Goal: Information Seeking & Learning: Find specific fact

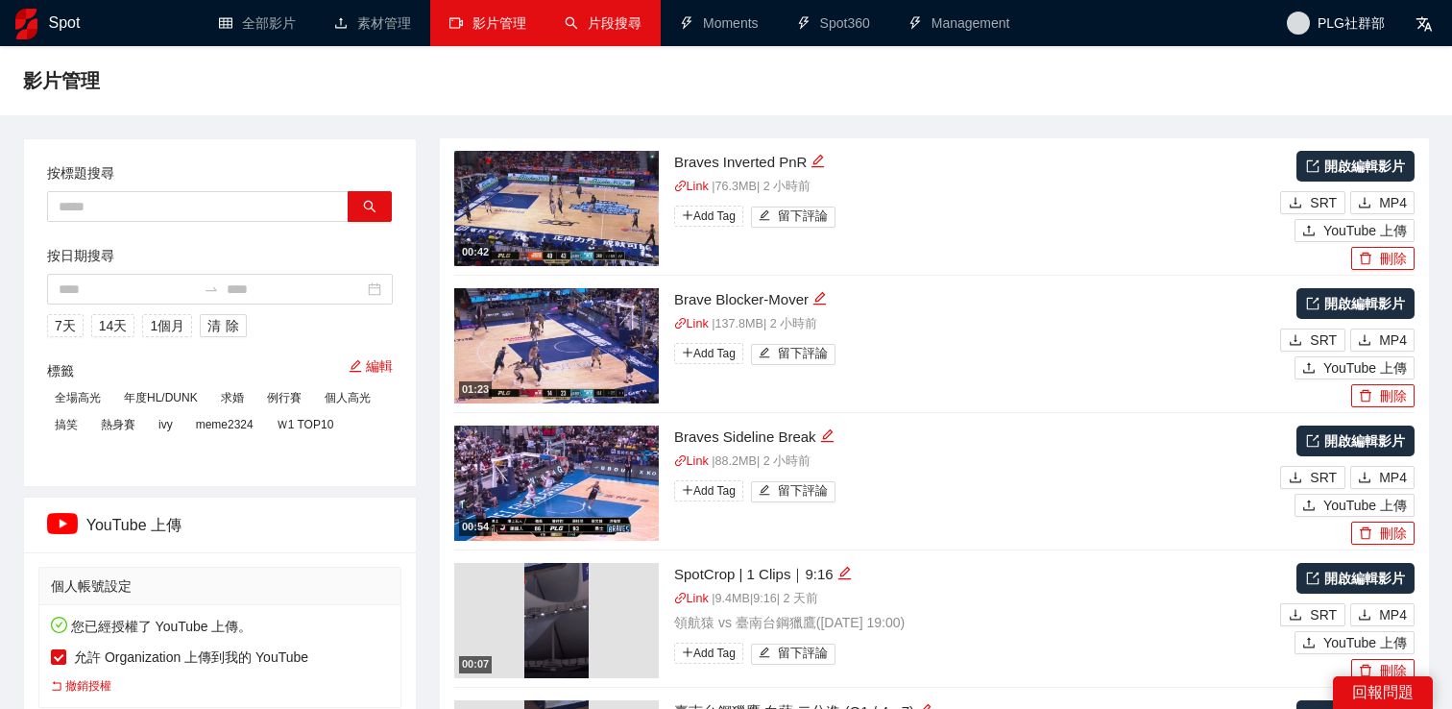
click at [597, 27] on link "片段搜尋" at bounding box center [603, 22] width 77 height 15
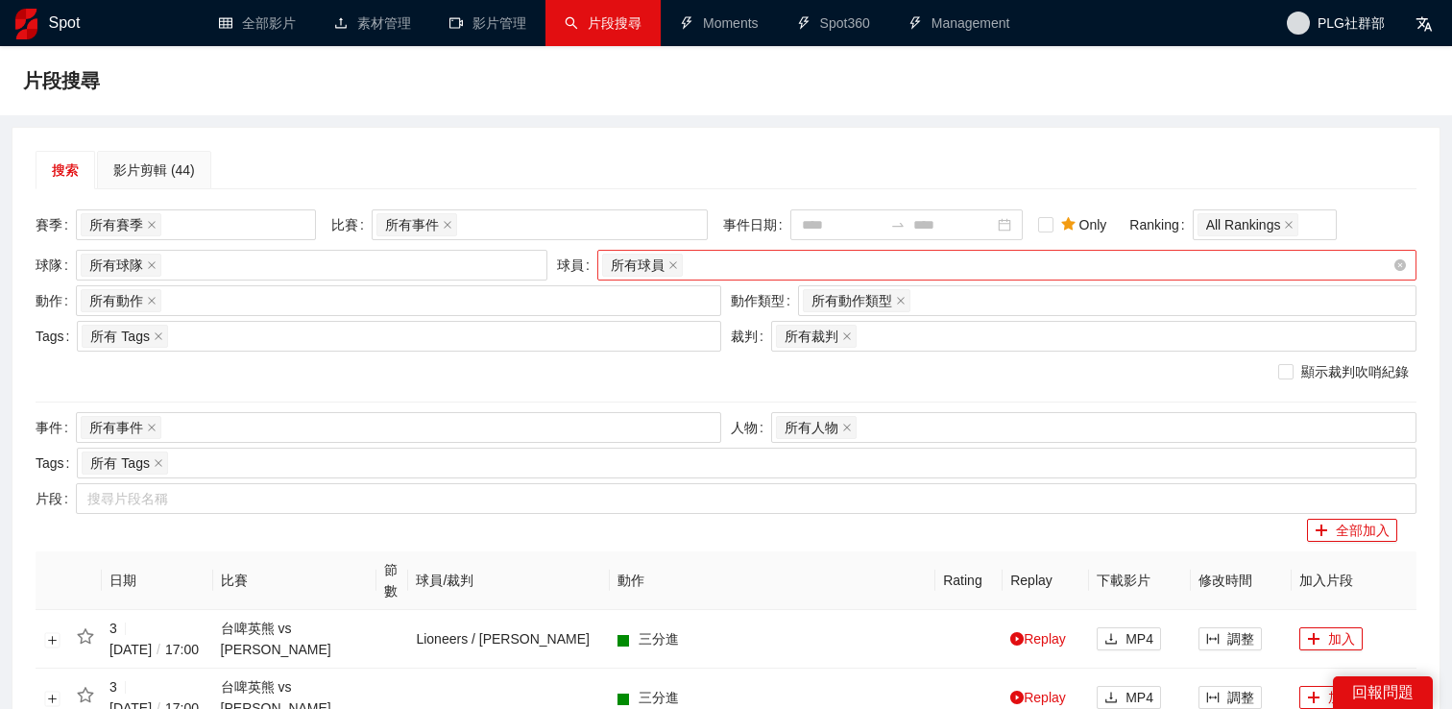
click at [697, 261] on div "所有球員" at bounding box center [997, 265] width 790 height 27
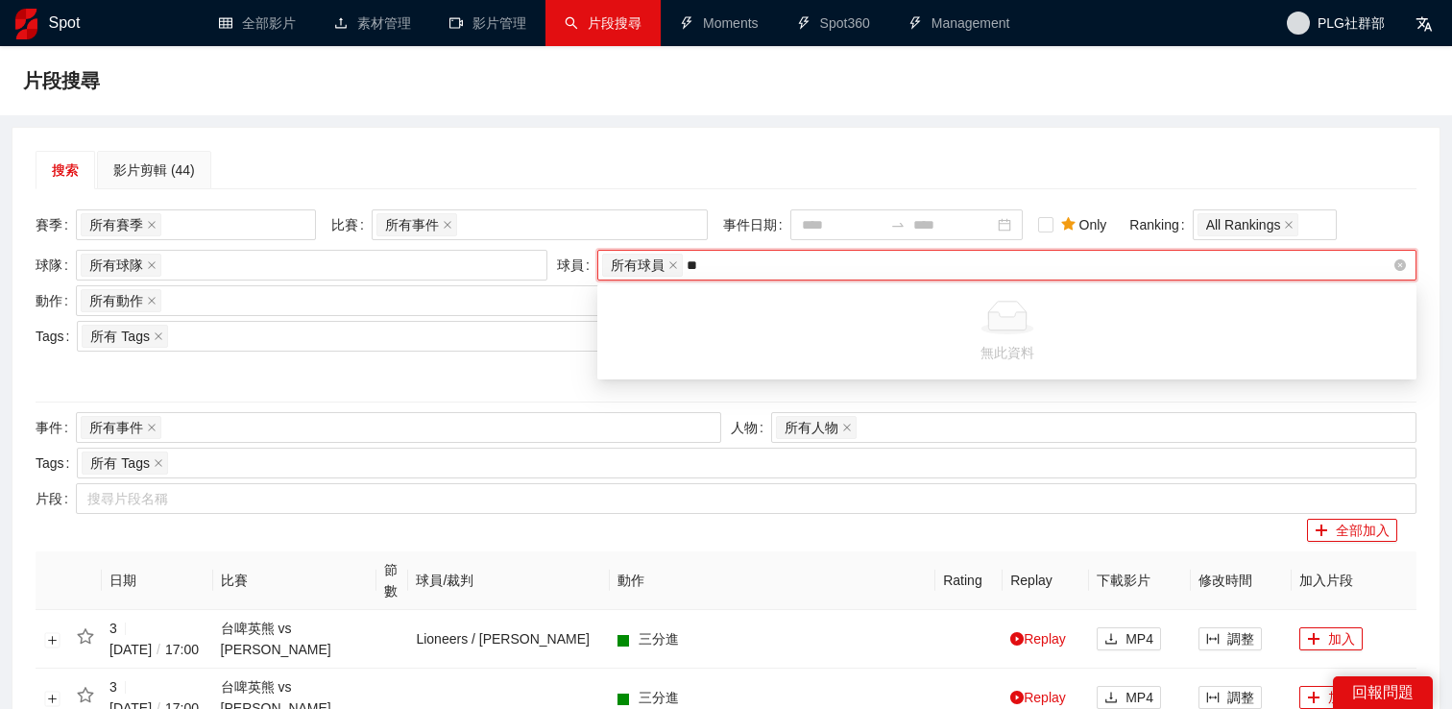
type input "*"
type input "**"
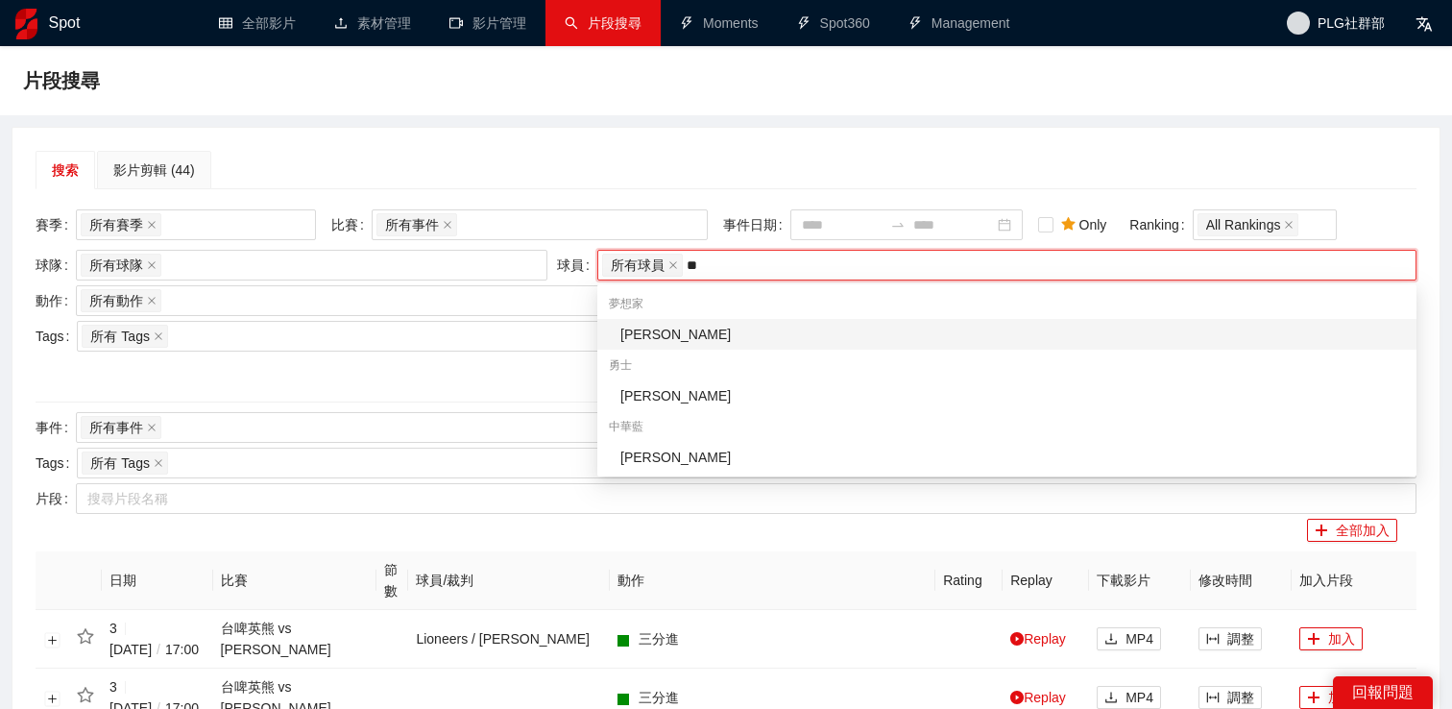
click at [656, 330] on div "[PERSON_NAME]" at bounding box center [1012, 334] width 785 height 21
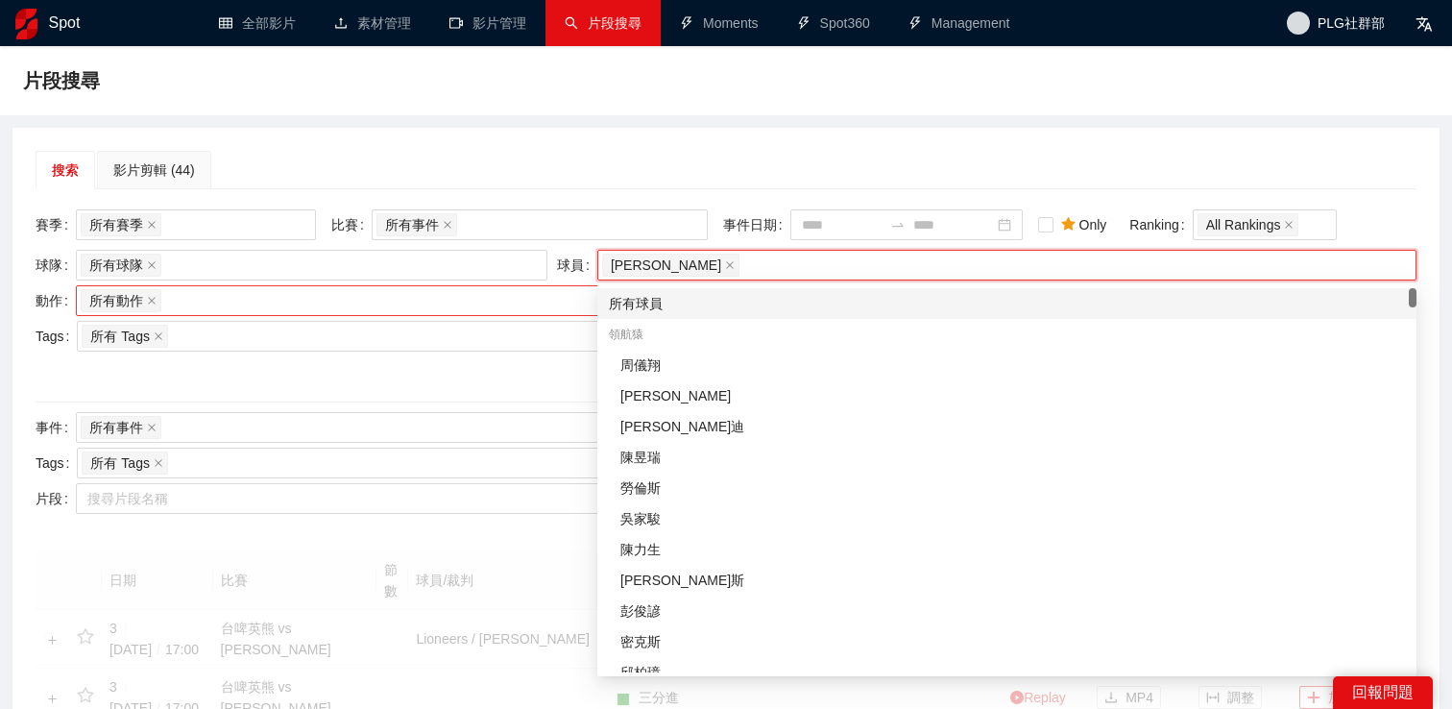
click at [279, 302] on div "所有動作 + 0 ..." at bounding box center [389, 300] width 617 height 27
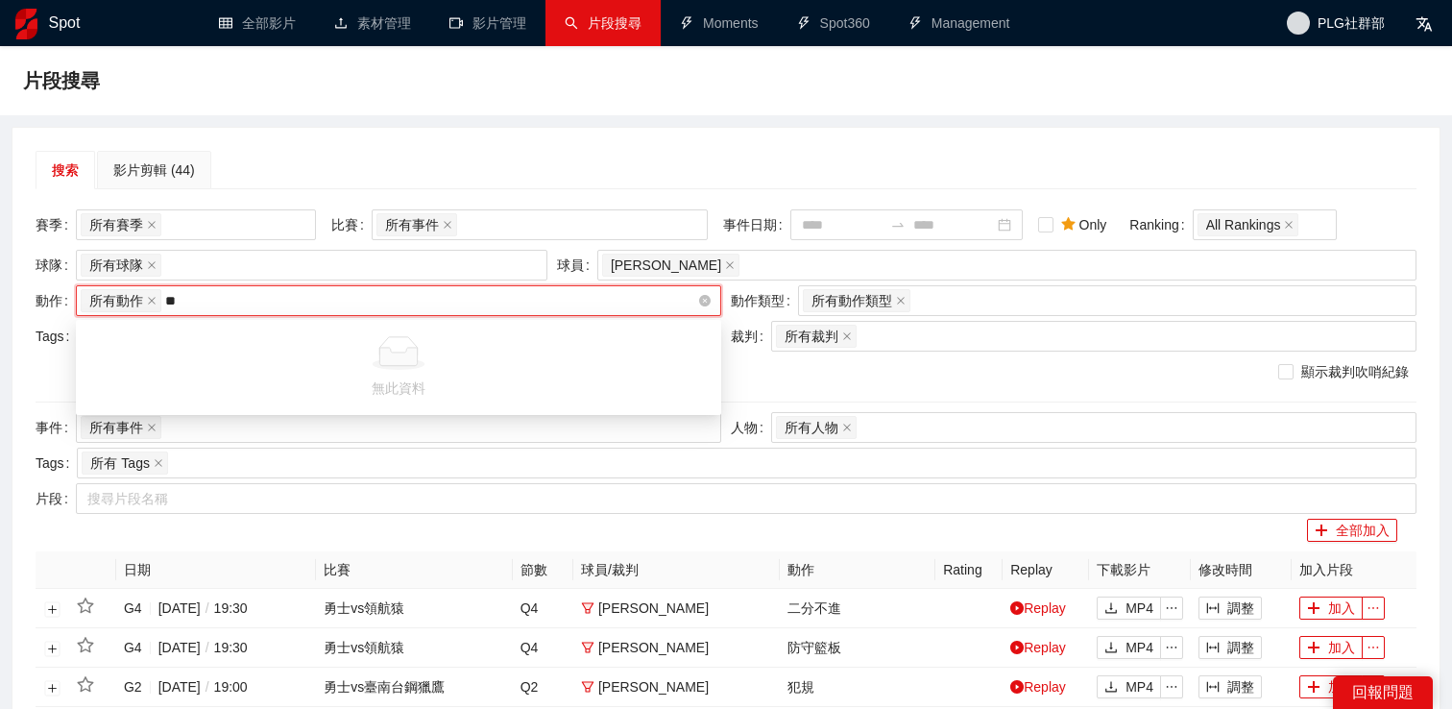
type input "*"
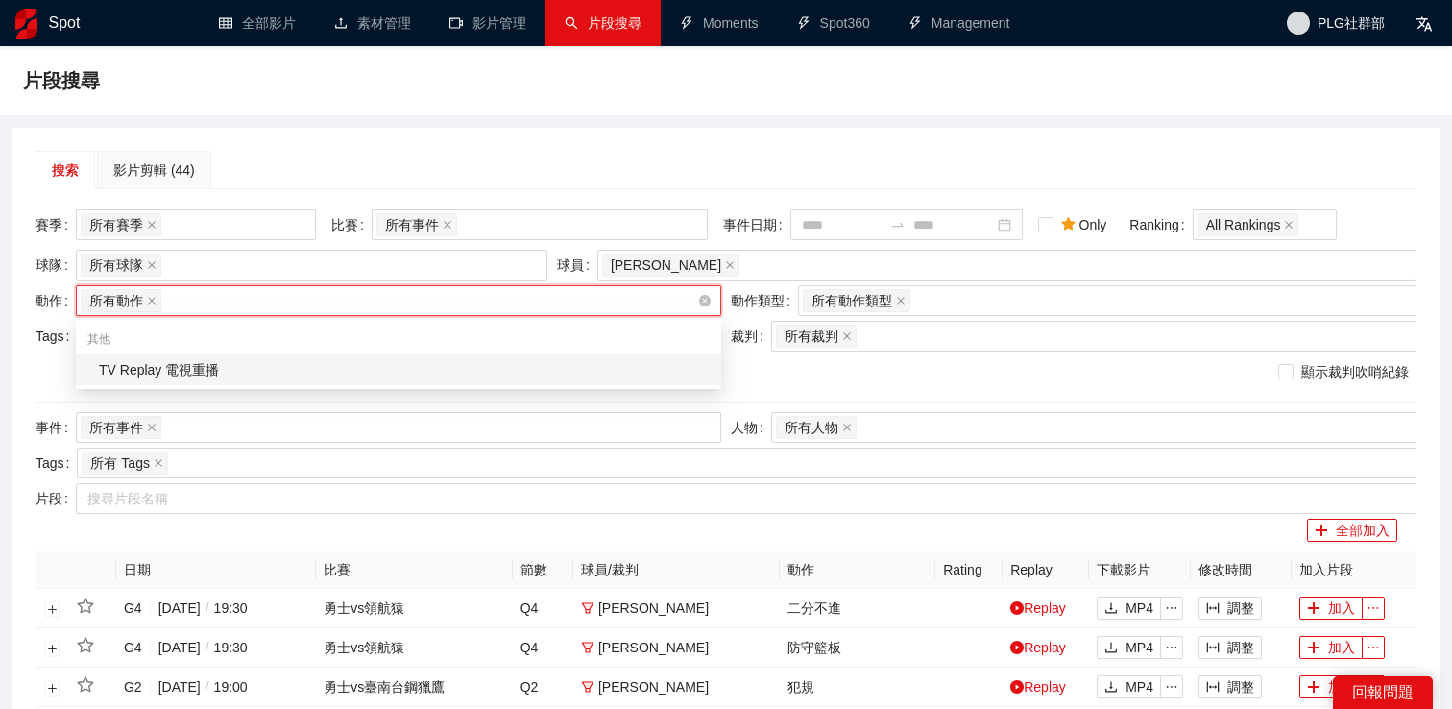
click at [299, 295] on div "所有動作 + 0 ..." at bounding box center [389, 300] width 617 height 27
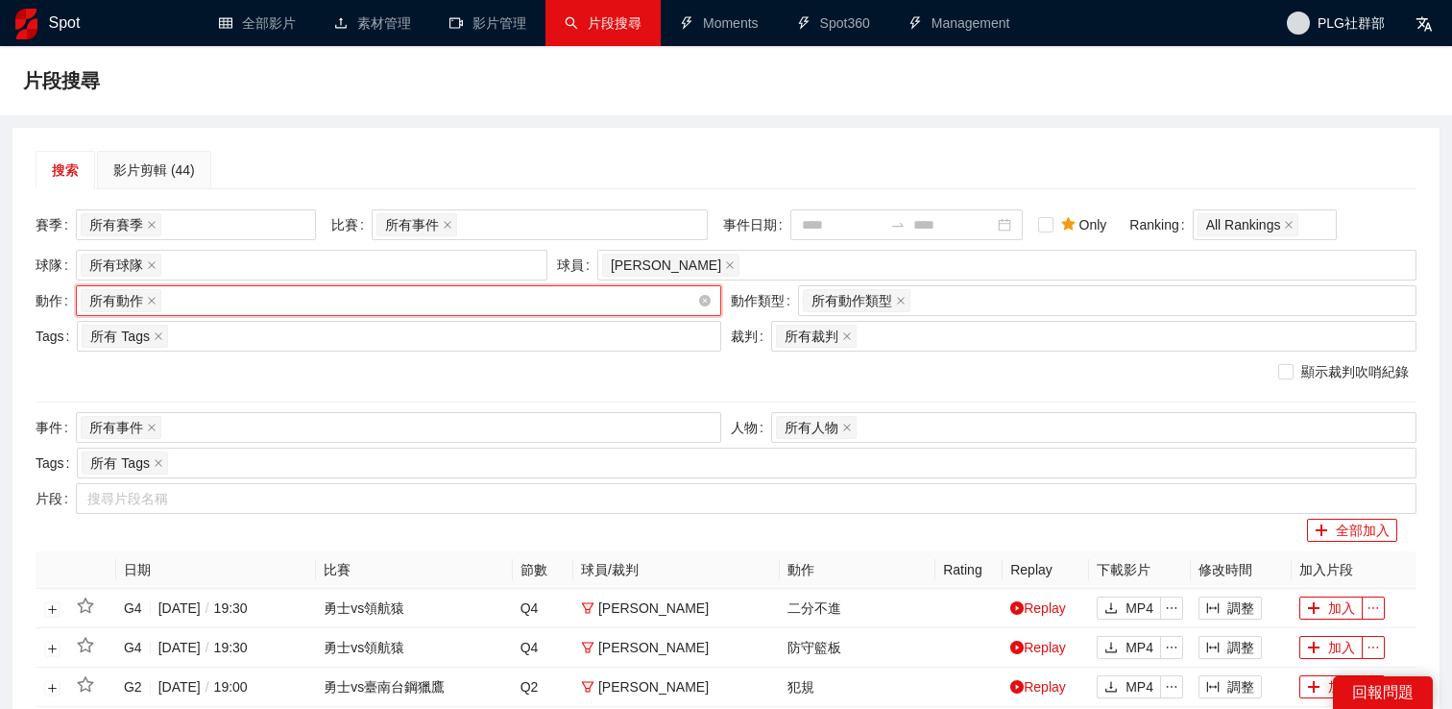
click at [318, 305] on div "所有動作 + 0 ..." at bounding box center [389, 300] width 617 height 27
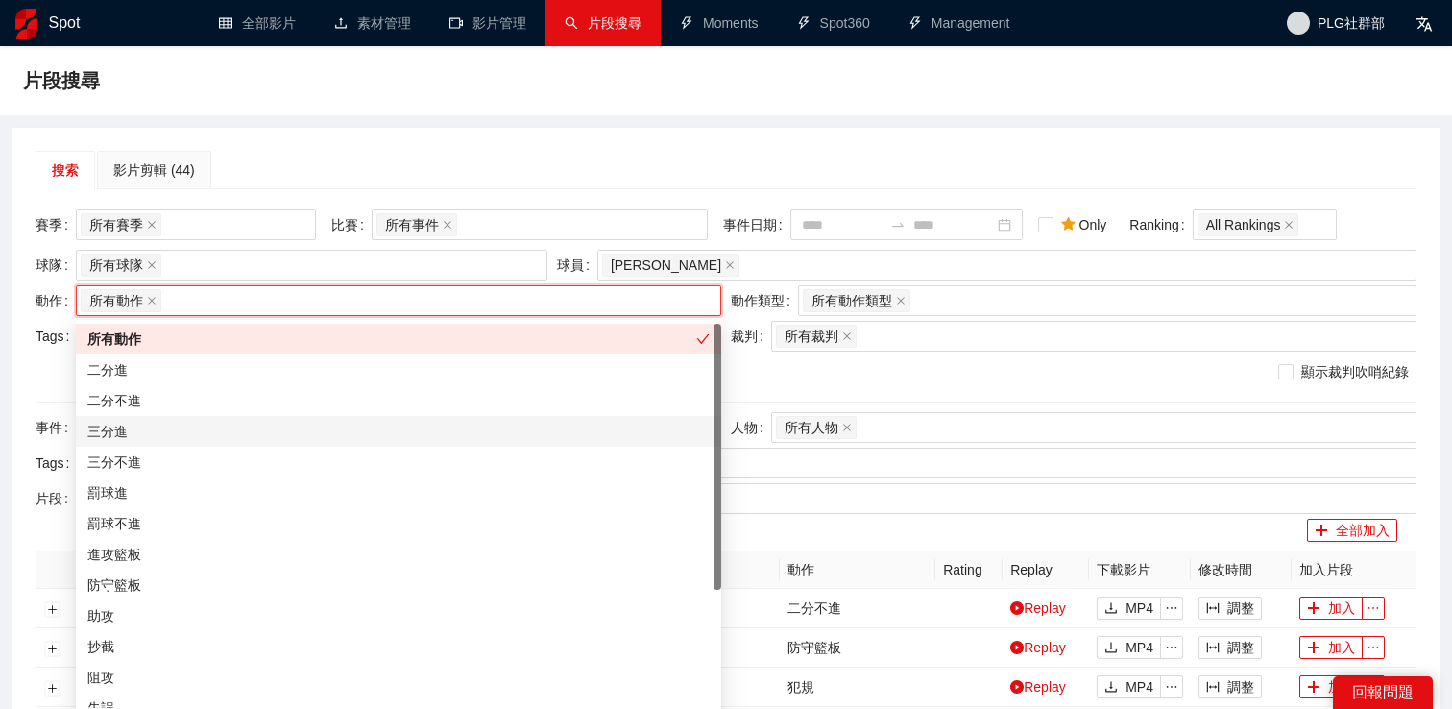
scroll to position [169, 0]
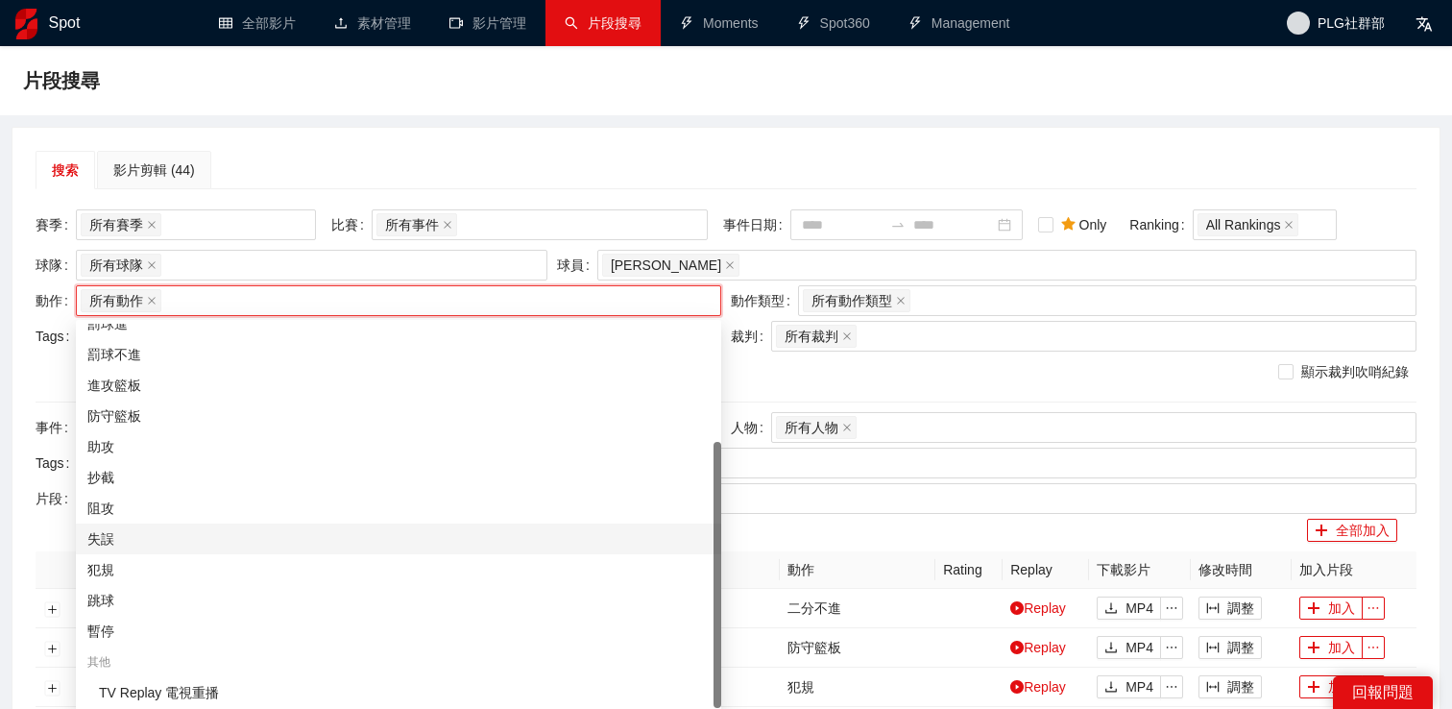
click at [167, 544] on div "失誤" at bounding box center [398, 538] width 622 height 21
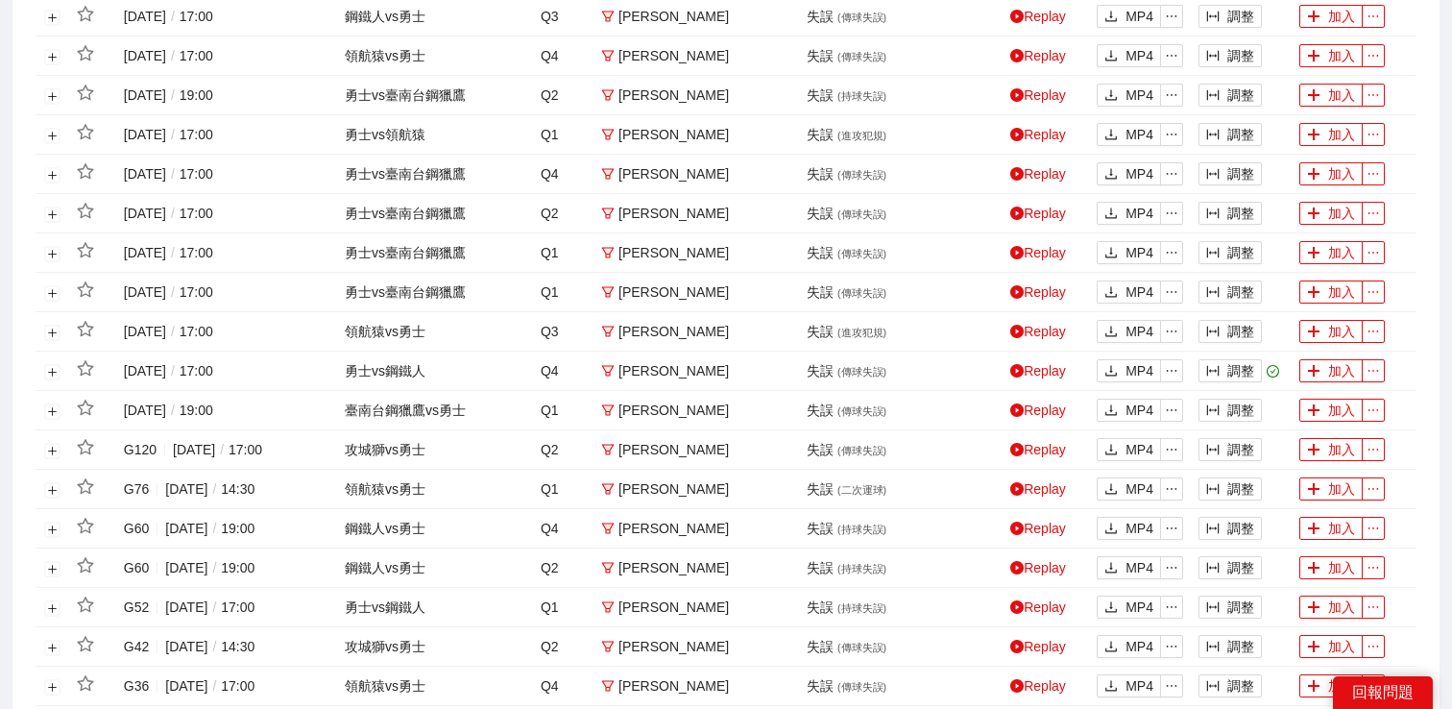
scroll to position [757, 0]
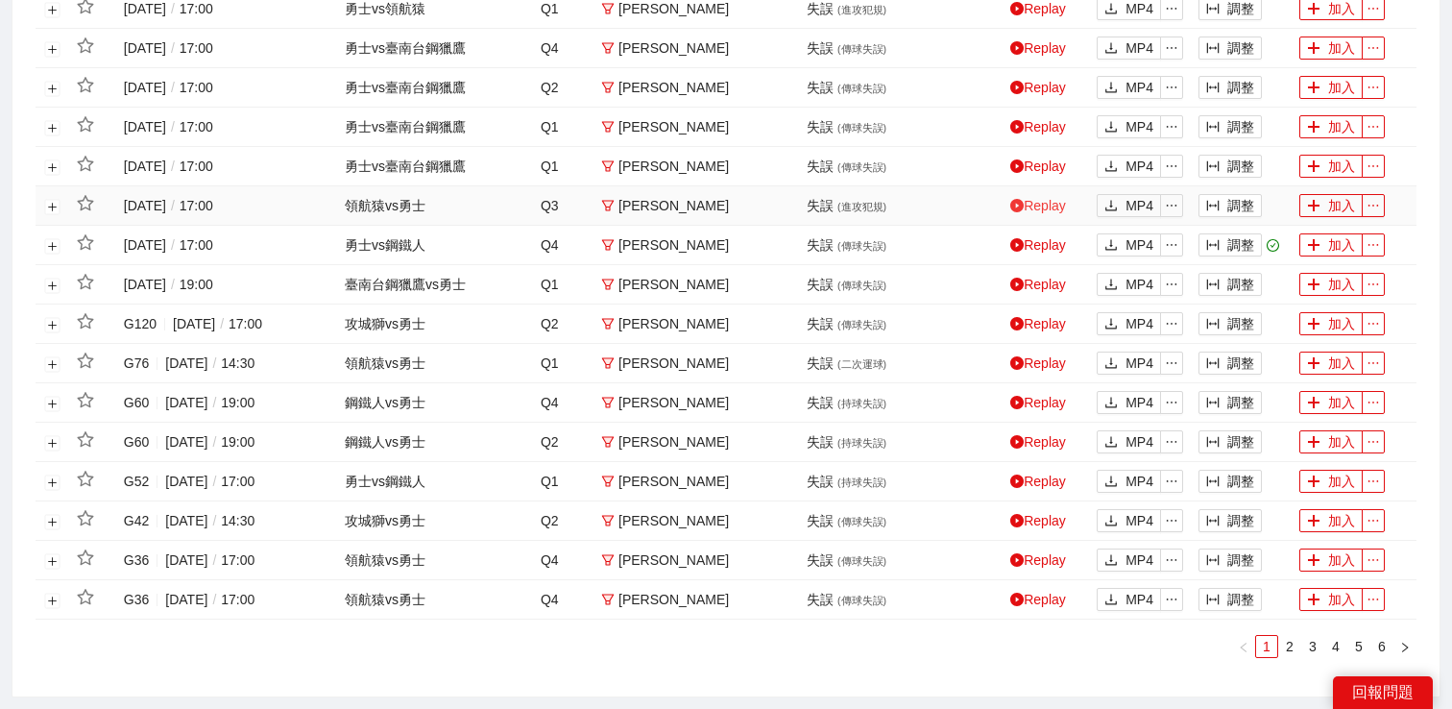
click at [1037, 202] on link "Replay" at bounding box center [1038, 205] width 56 height 15
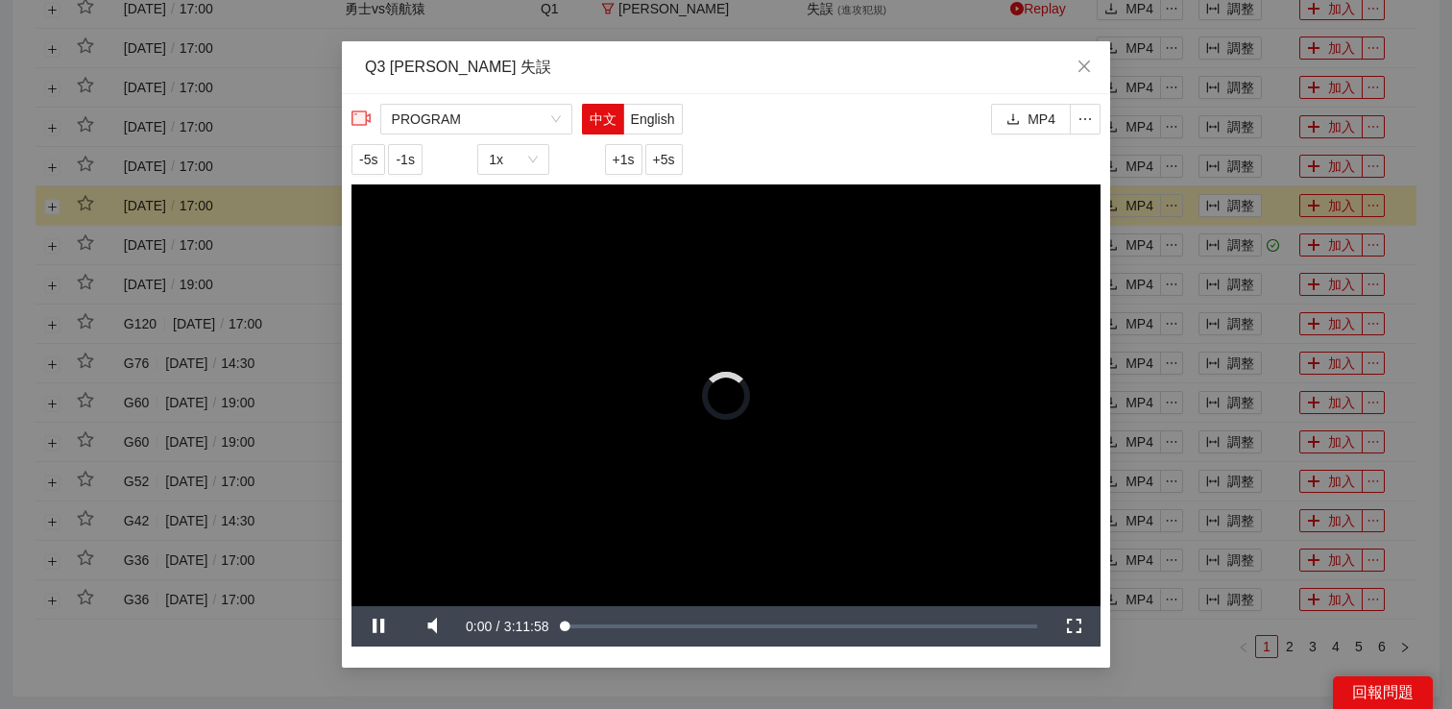
click at [1158, 152] on div "**********" at bounding box center [726, 354] width 1452 height 709
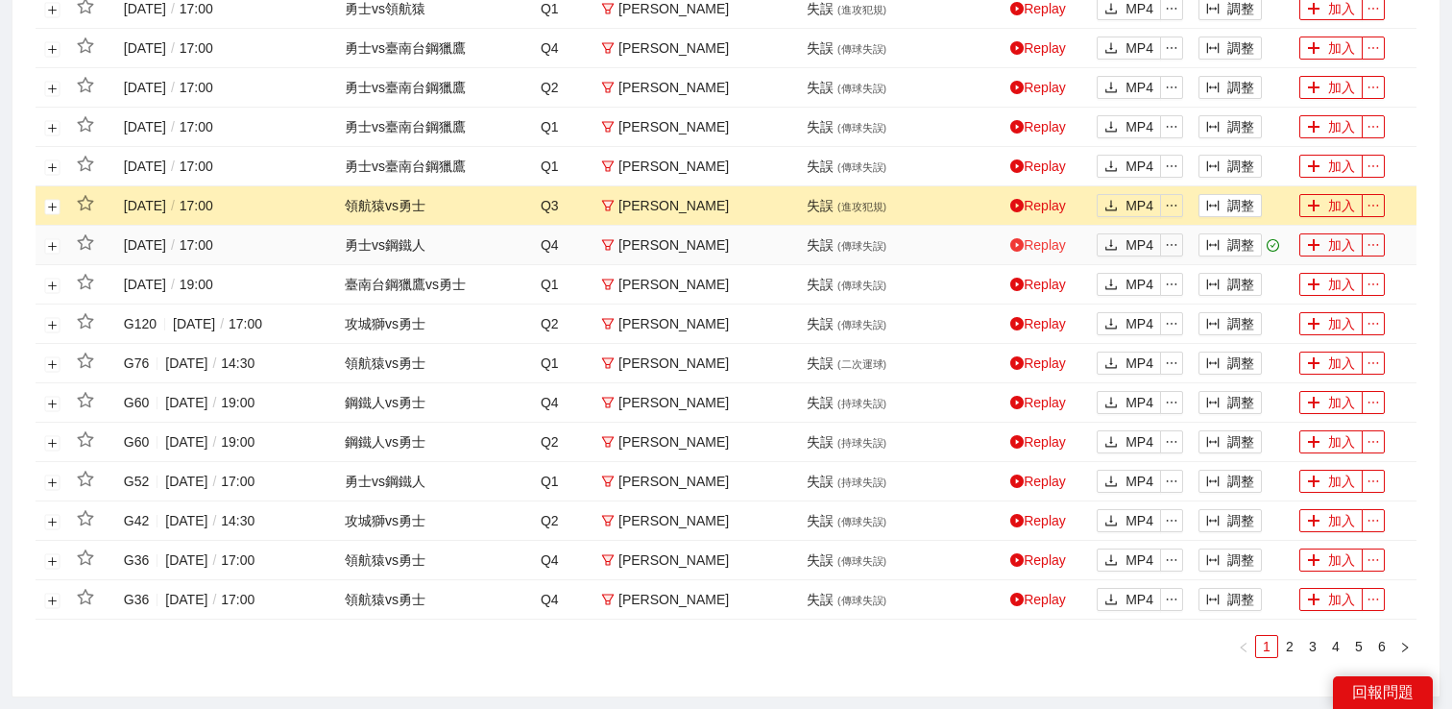
click at [1038, 248] on link "Replay" at bounding box center [1038, 244] width 56 height 15
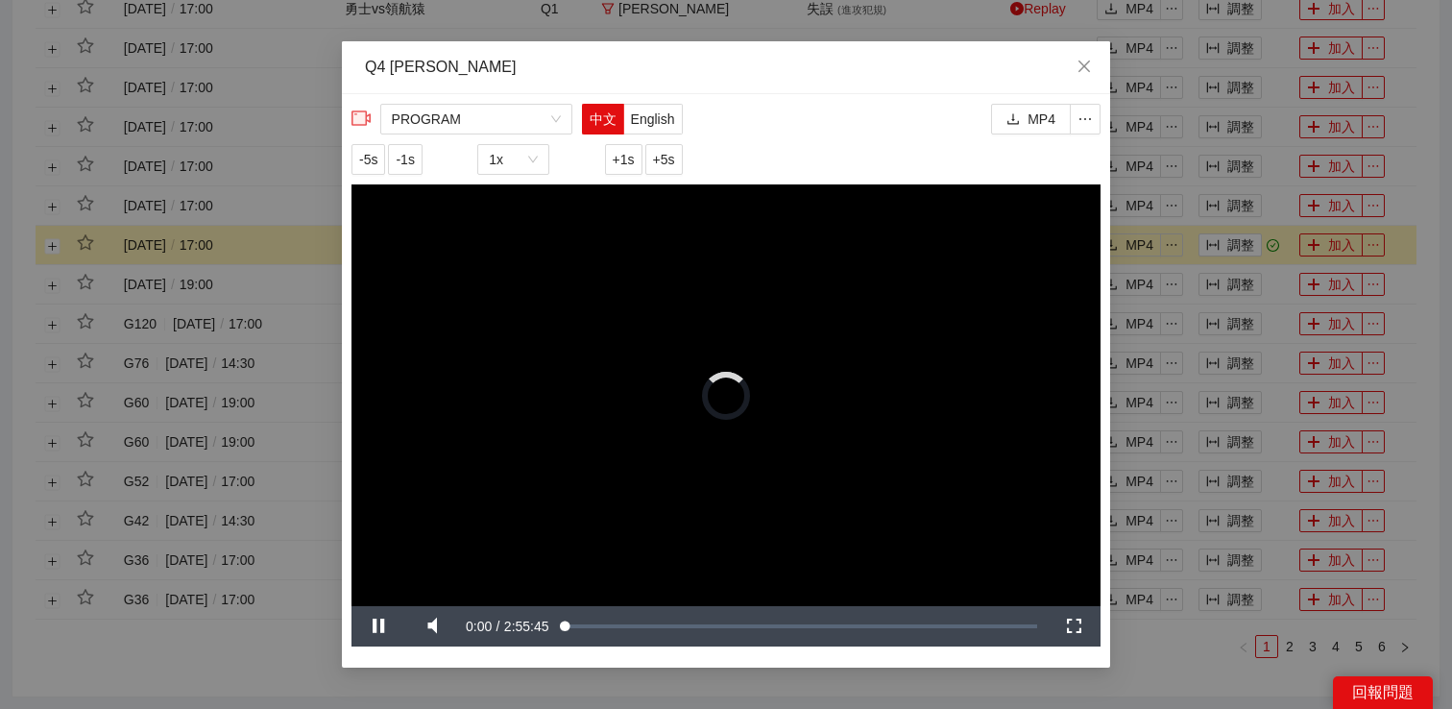
click at [1281, 231] on div "**********" at bounding box center [726, 354] width 1452 height 709
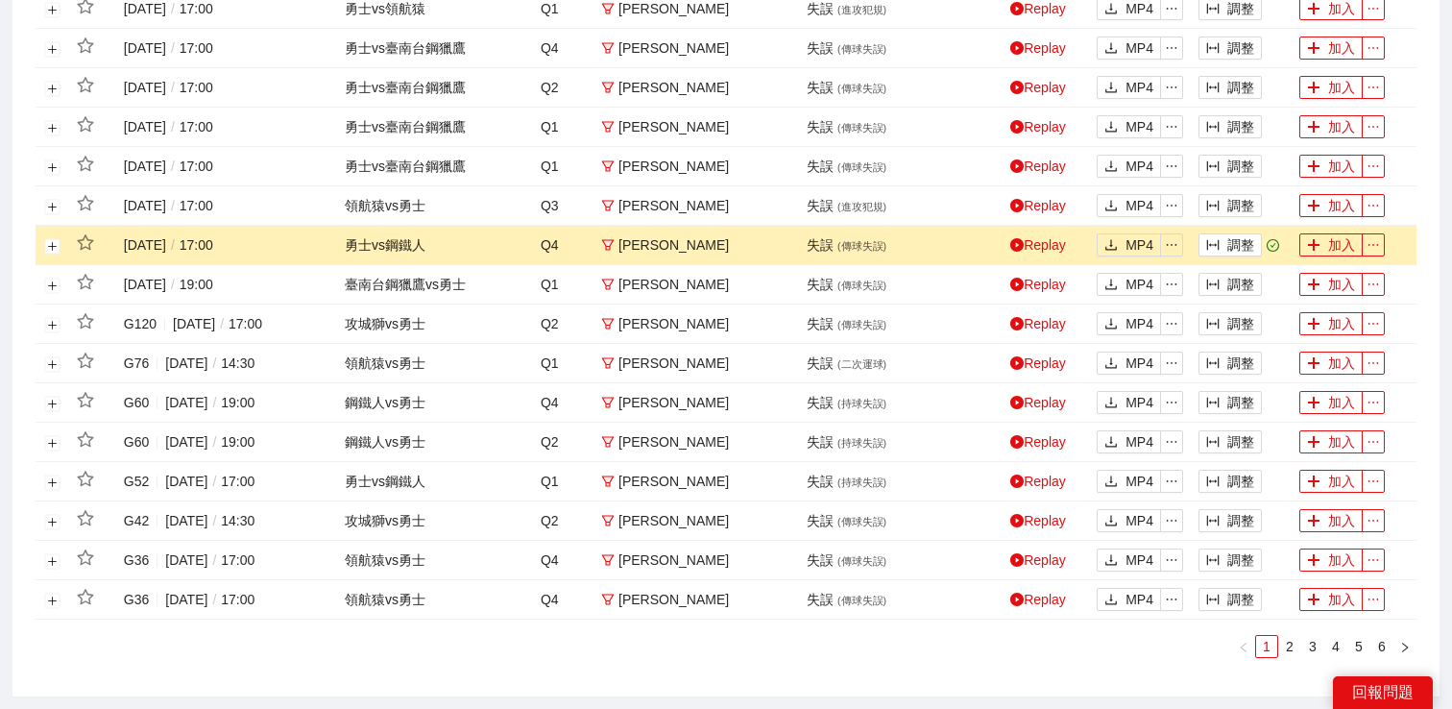
click at [1223, 250] on button "調整" at bounding box center [1229, 244] width 63 height 23
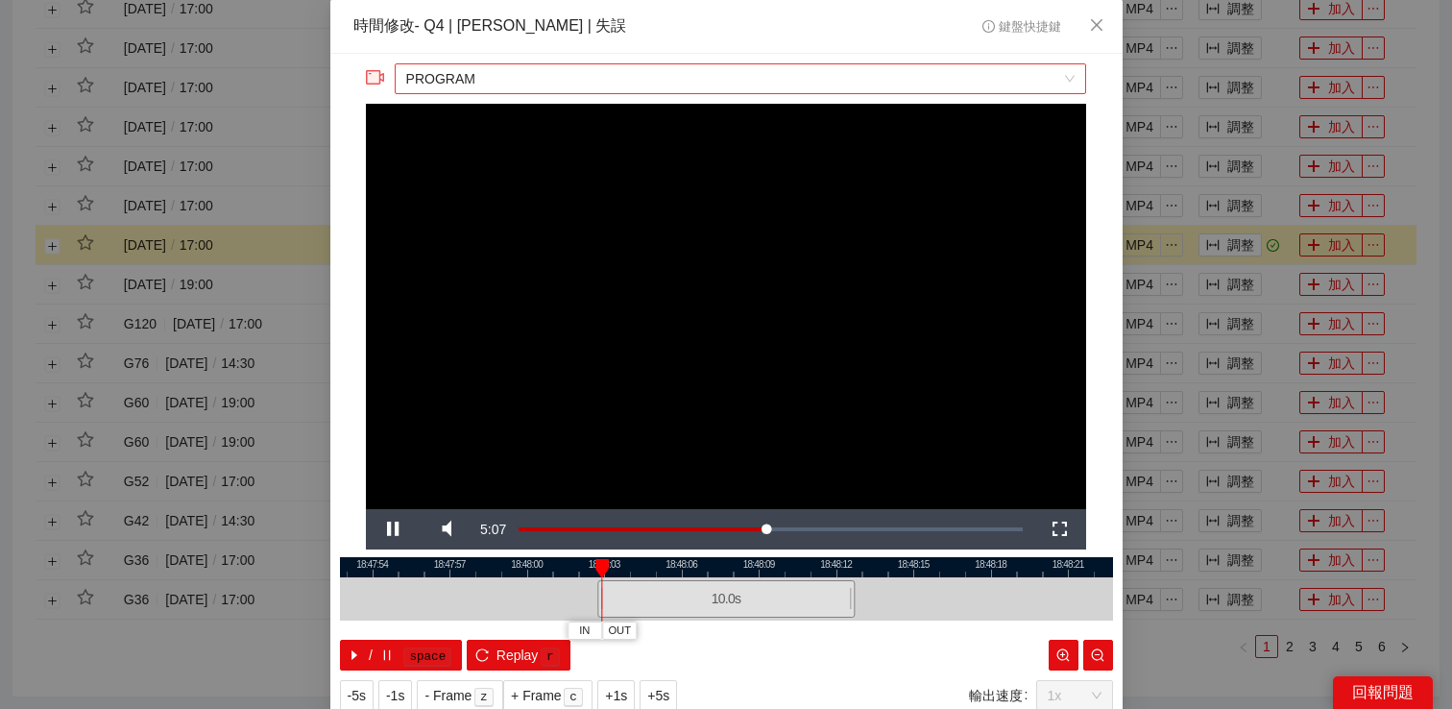
click at [838, 85] on span "PROGRAM" at bounding box center [740, 78] width 668 height 29
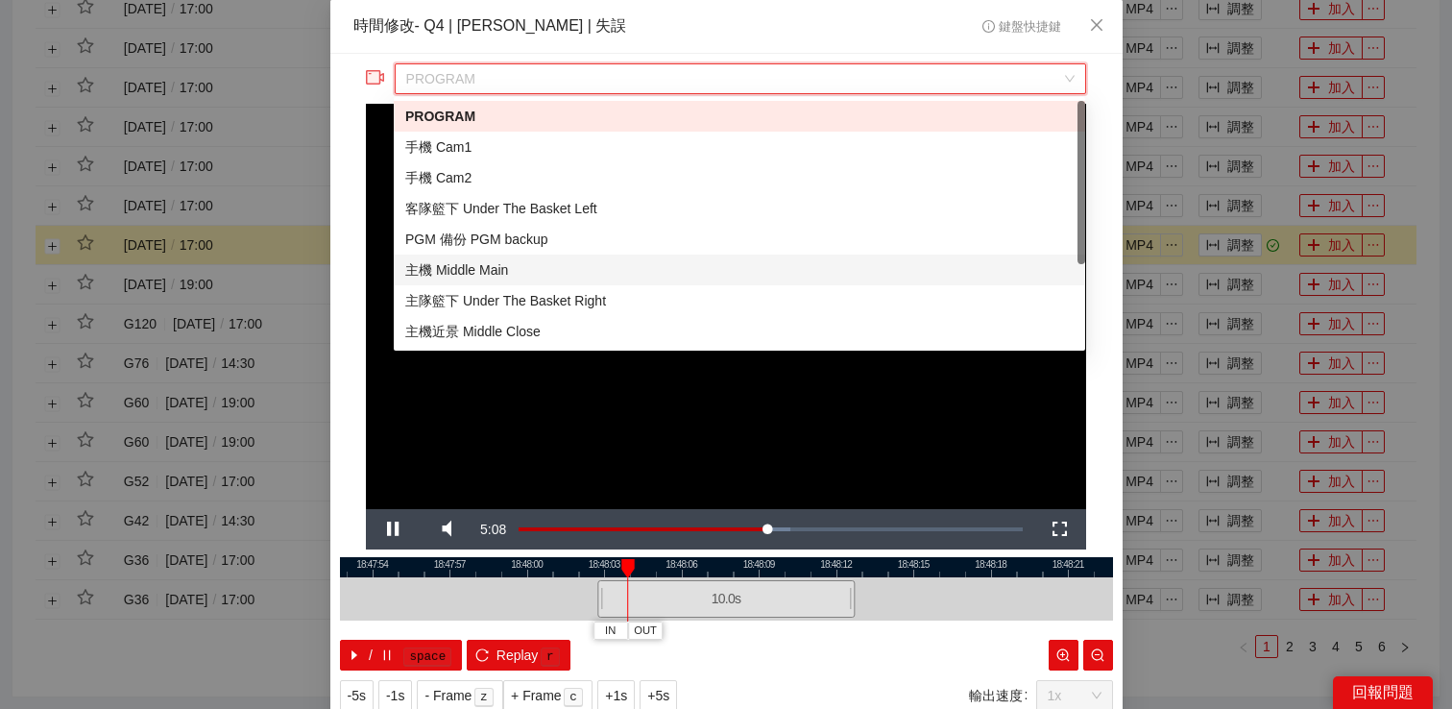
click at [540, 264] on div "主機 Middle Main" at bounding box center [739, 269] width 668 height 21
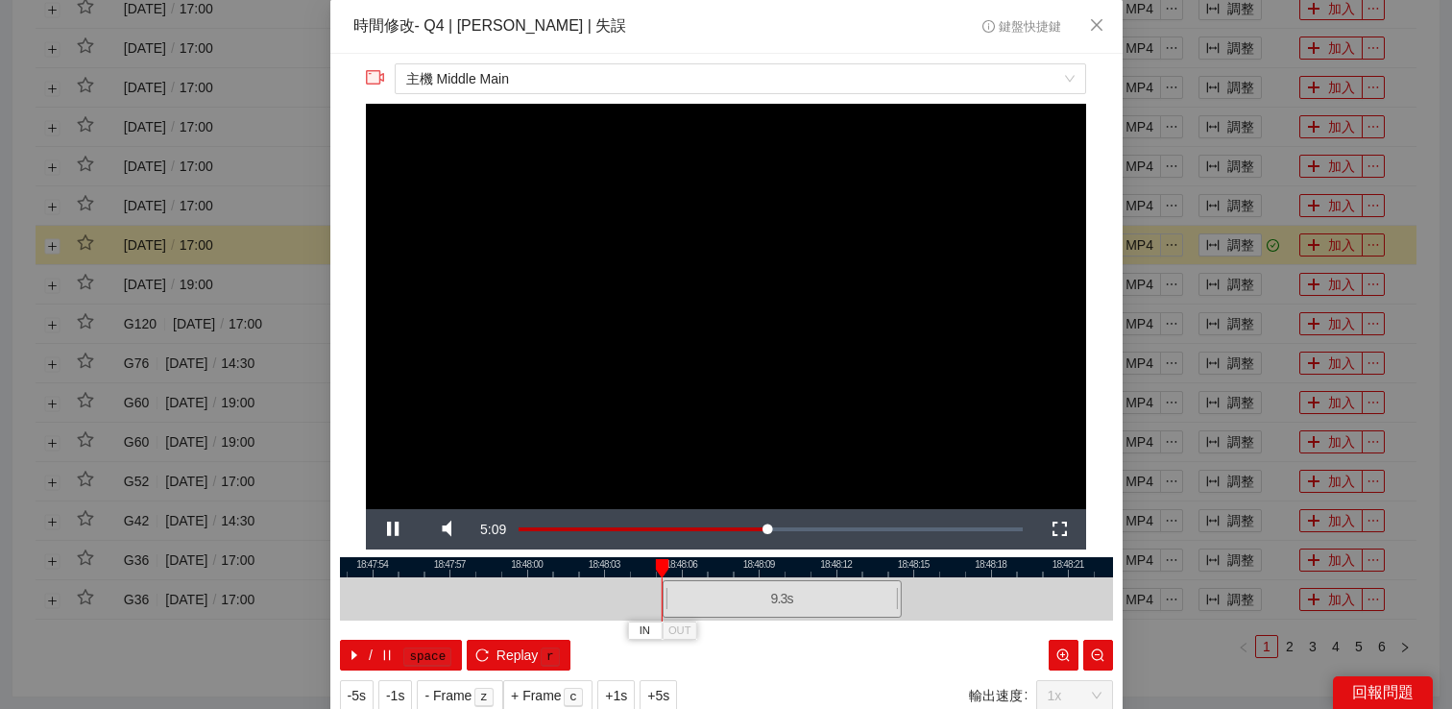
click at [1236, 259] on div "**********" at bounding box center [726, 354] width 1452 height 709
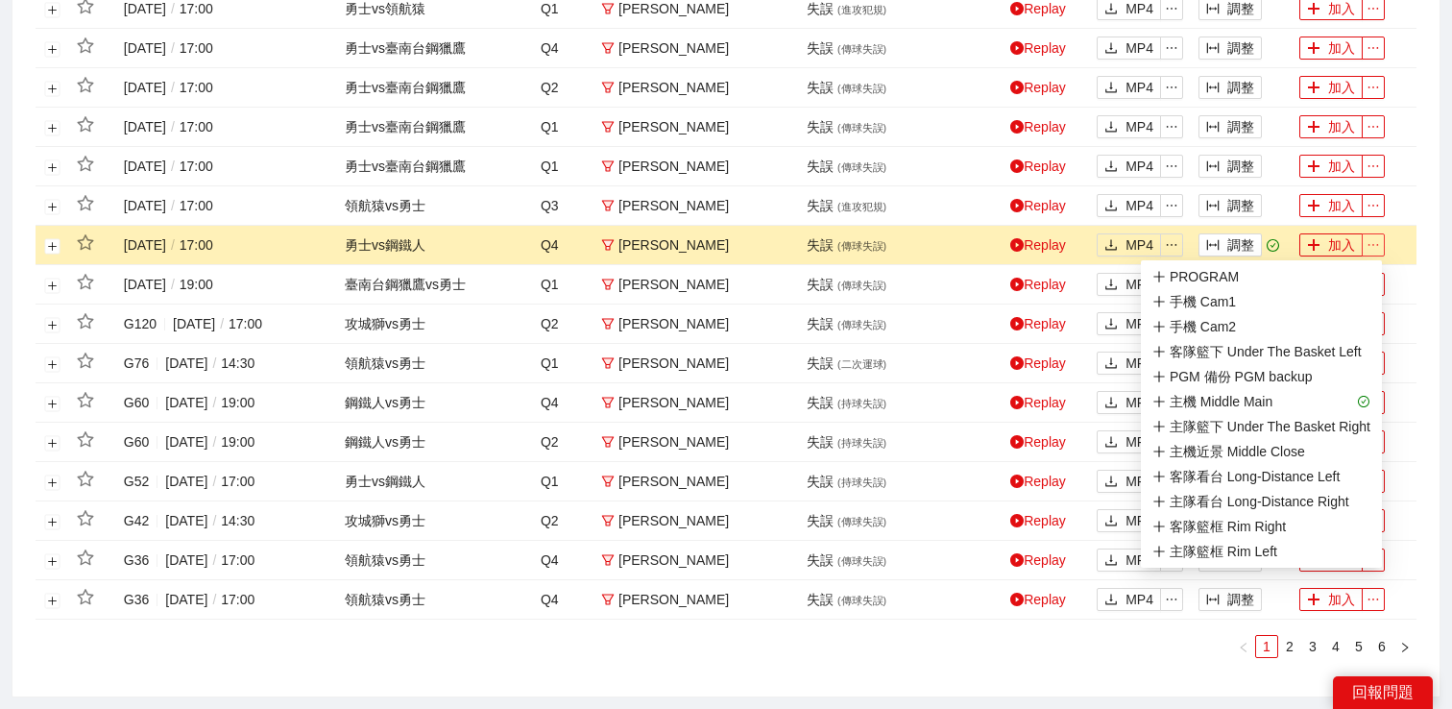
click at [1372, 250] on icon "ellipsis" at bounding box center [1373, 244] width 13 height 13
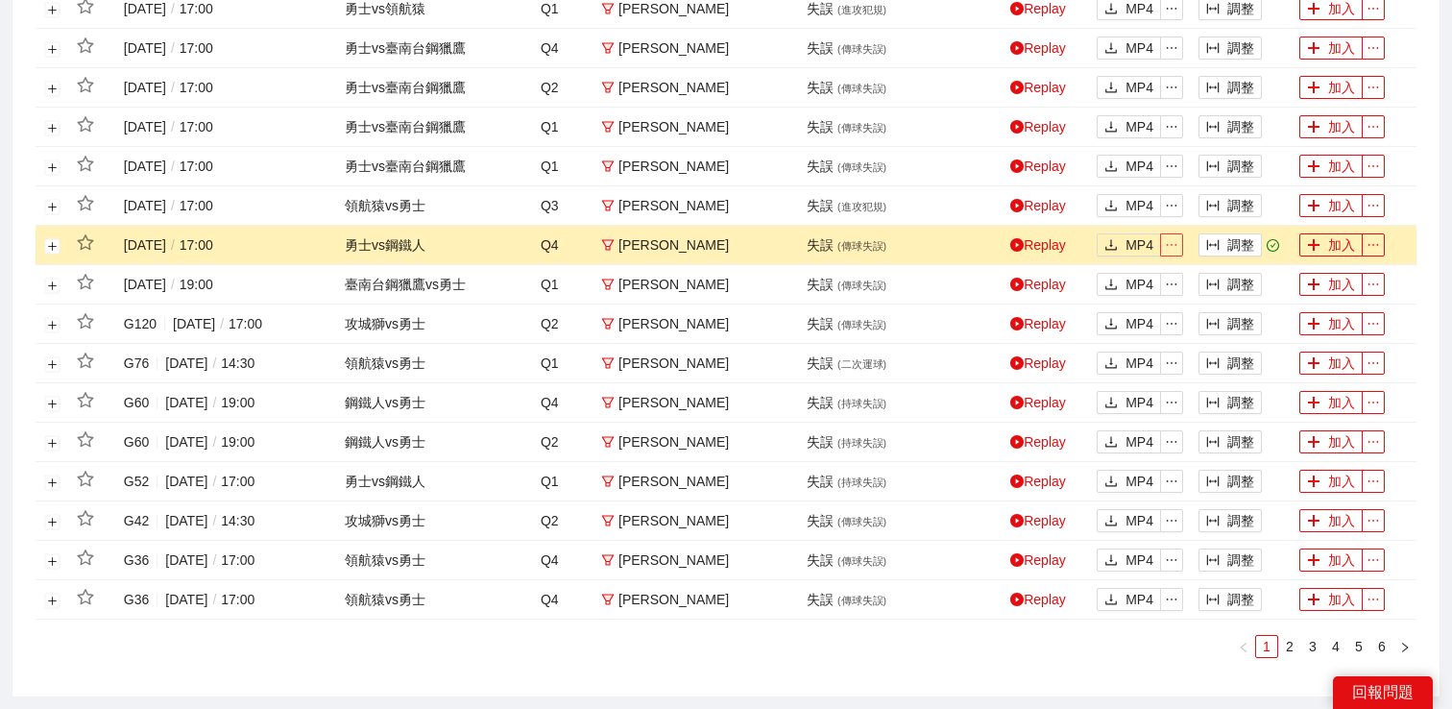
click at [1177, 247] on icon "ellipsis" at bounding box center [1171, 244] width 13 height 13
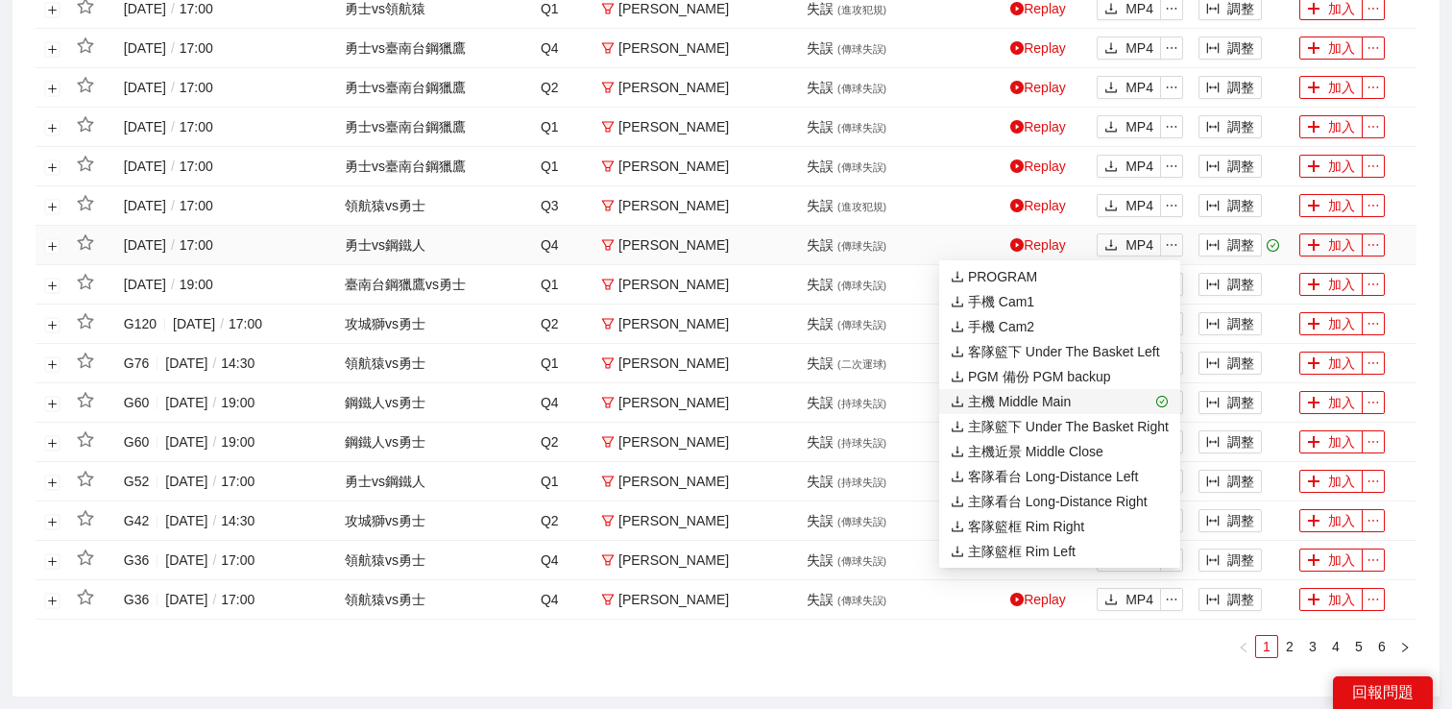
click at [1057, 395] on div "主機 Middle Main" at bounding box center [1011, 401] width 120 height 21
